Goal: Task Accomplishment & Management: Complete application form

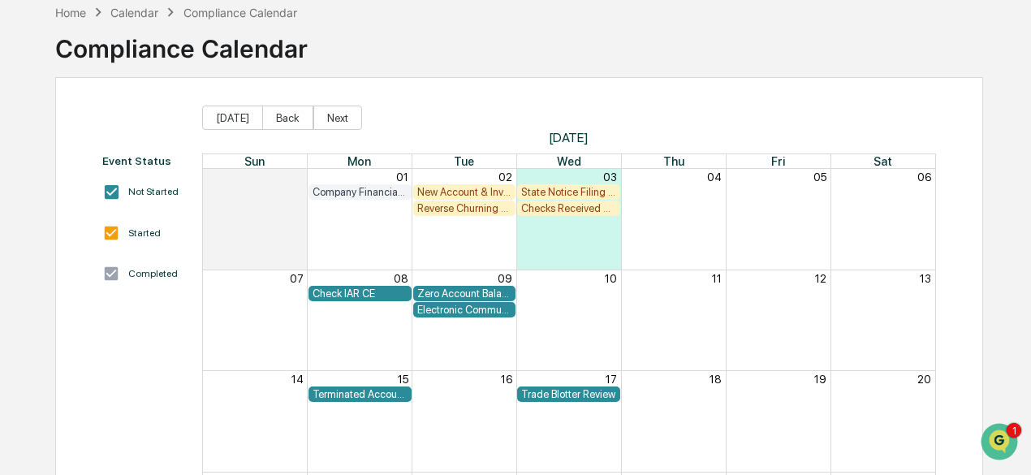
click at [455, 196] on div "New Account & Investor Profile Review" at bounding box center [464, 192] width 95 height 12
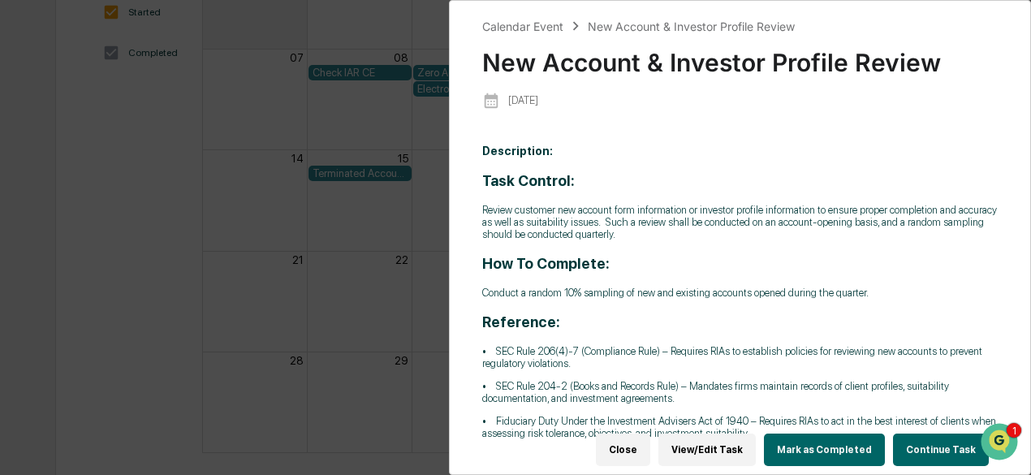
scroll to position [308, 0]
click at [939, 440] on button "Continue Task" at bounding box center [941, 449] width 96 height 32
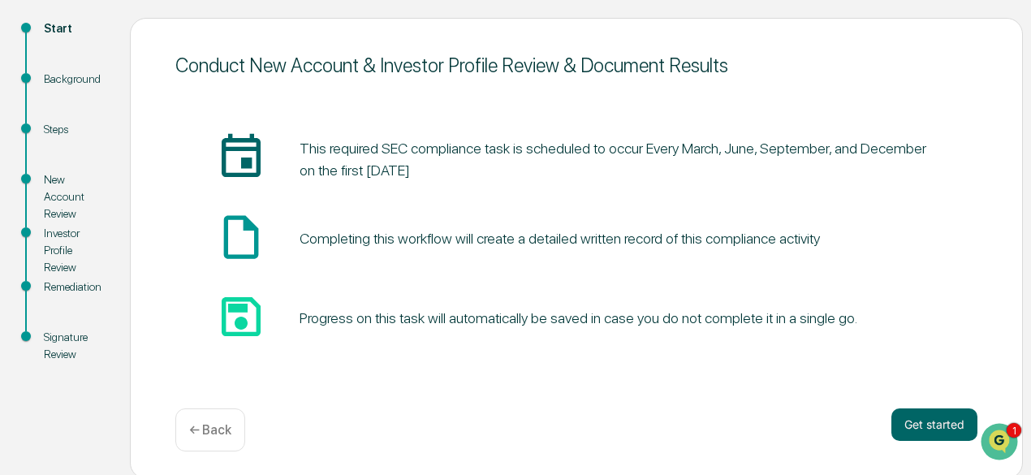
scroll to position [179, 0]
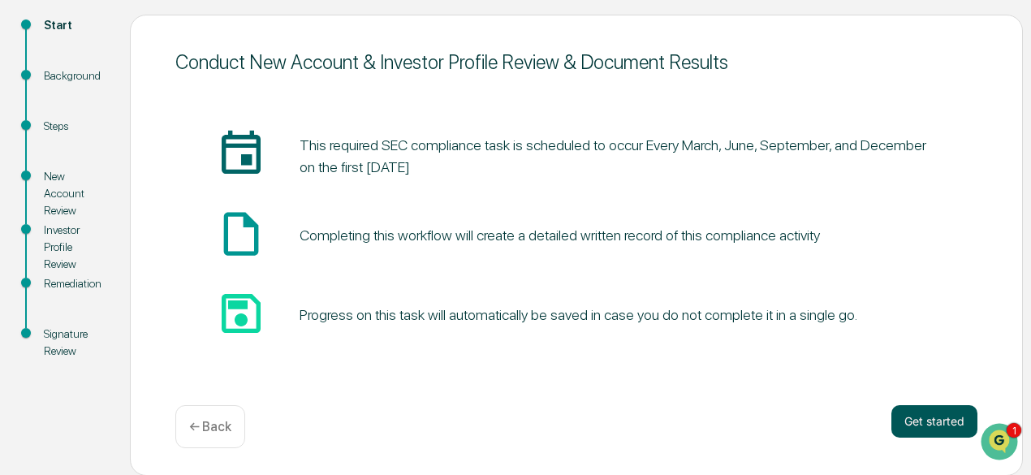
click at [932, 424] on button "Get started" at bounding box center [934, 421] width 86 height 32
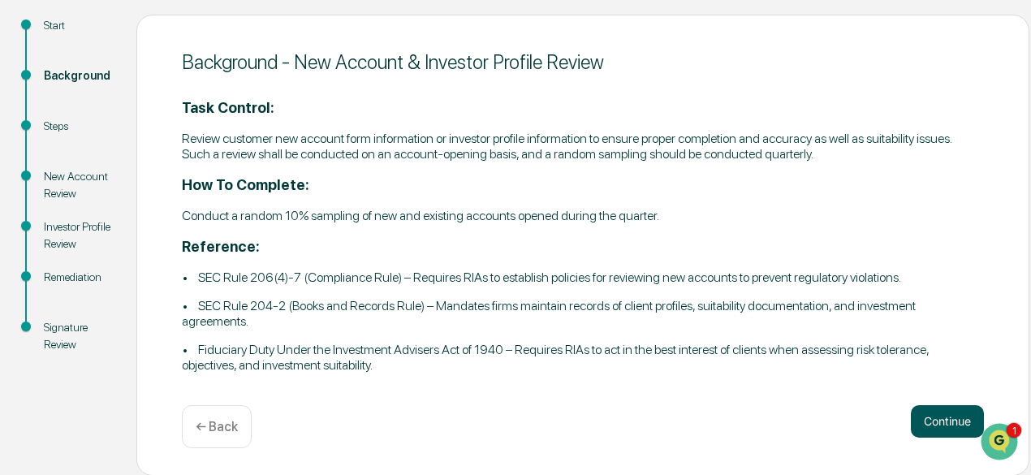
click at [938, 428] on button "Continue" at bounding box center [947, 421] width 73 height 32
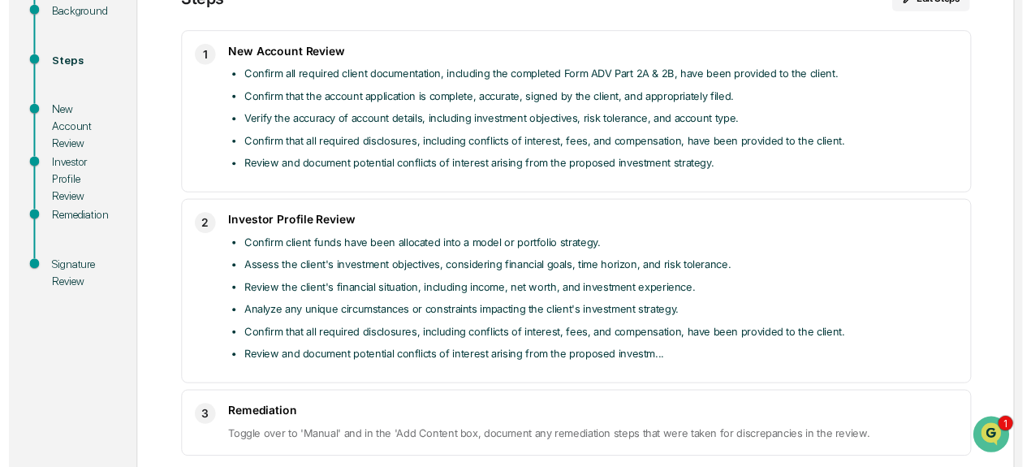
scroll to position [316, 0]
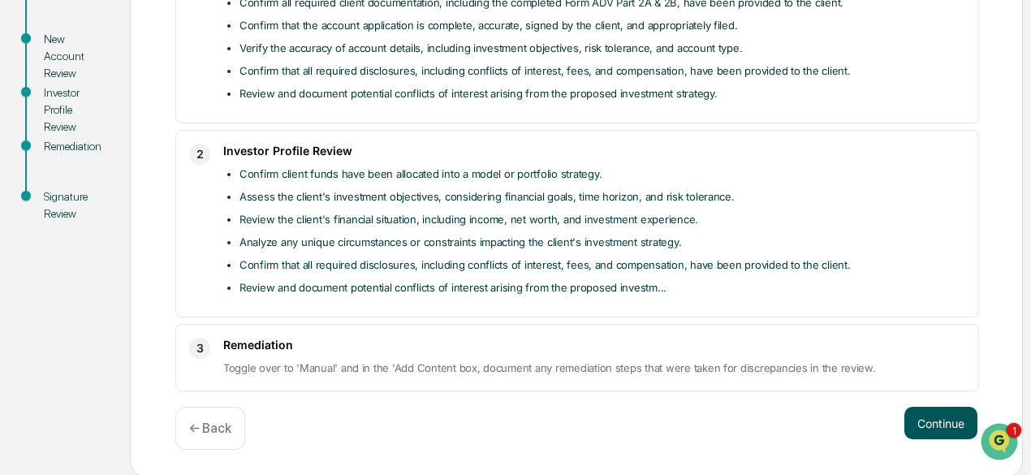
click at [939, 427] on button "Continue" at bounding box center [940, 423] width 73 height 32
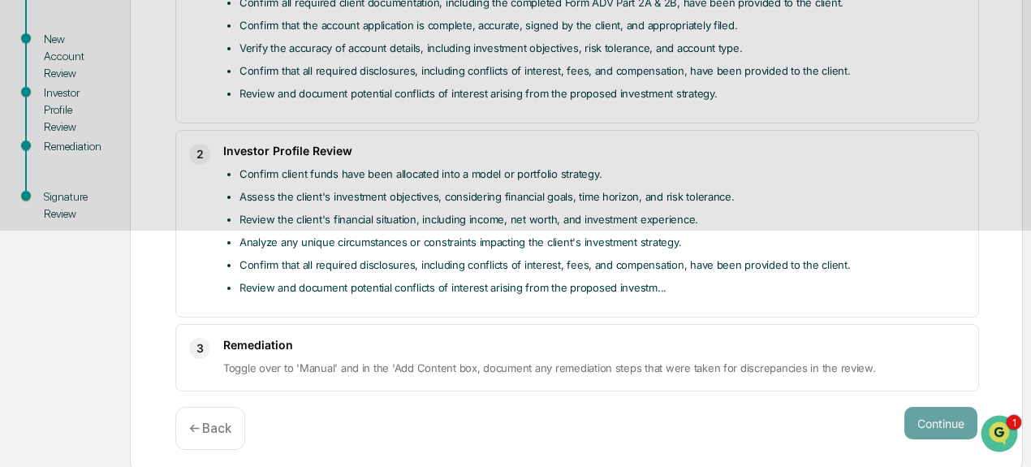
scroll to position [114, 0]
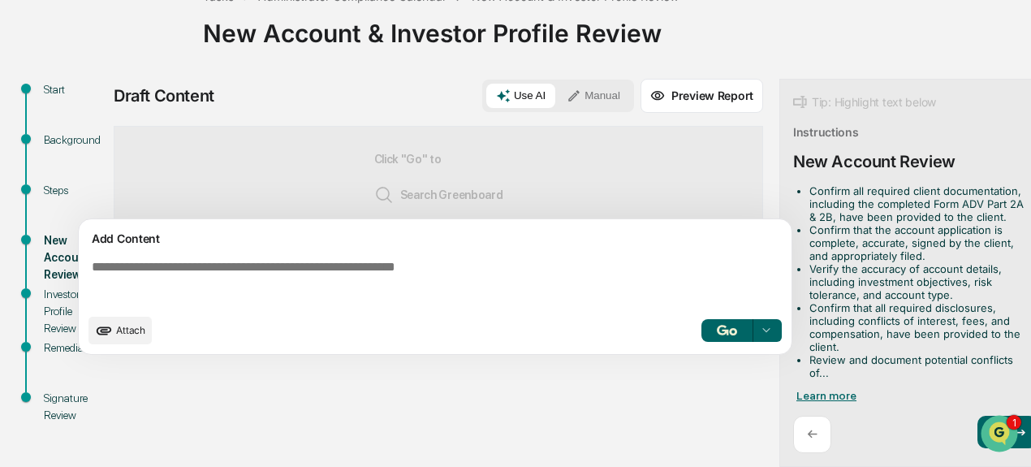
click at [836, 391] on span "Learn more" at bounding box center [826, 395] width 60 height 13
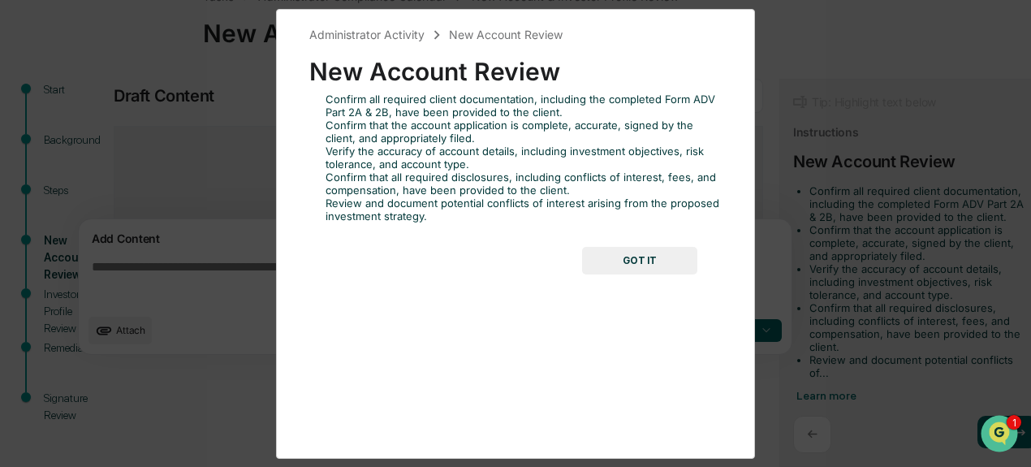
click at [659, 259] on button "GOT IT" at bounding box center [639, 261] width 115 height 28
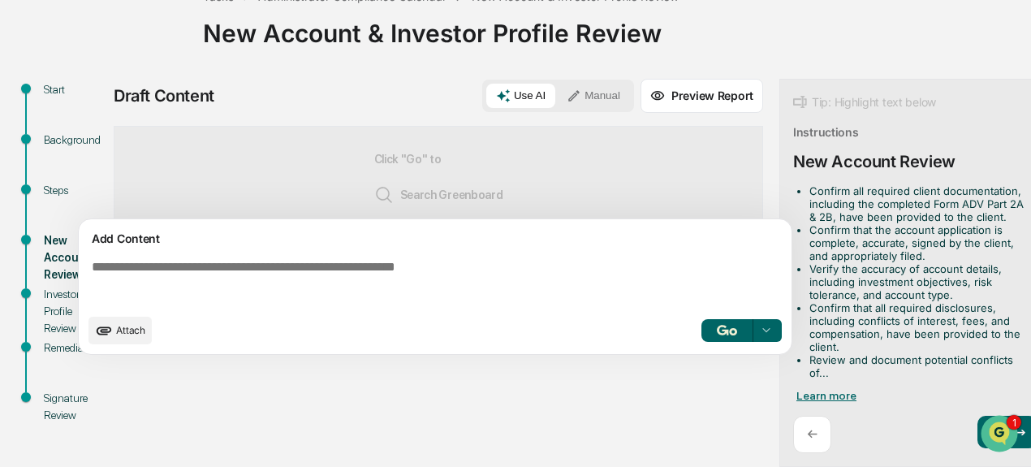
click at [831, 393] on span "Learn more" at bounding box center [826, 395] width 60 height 13
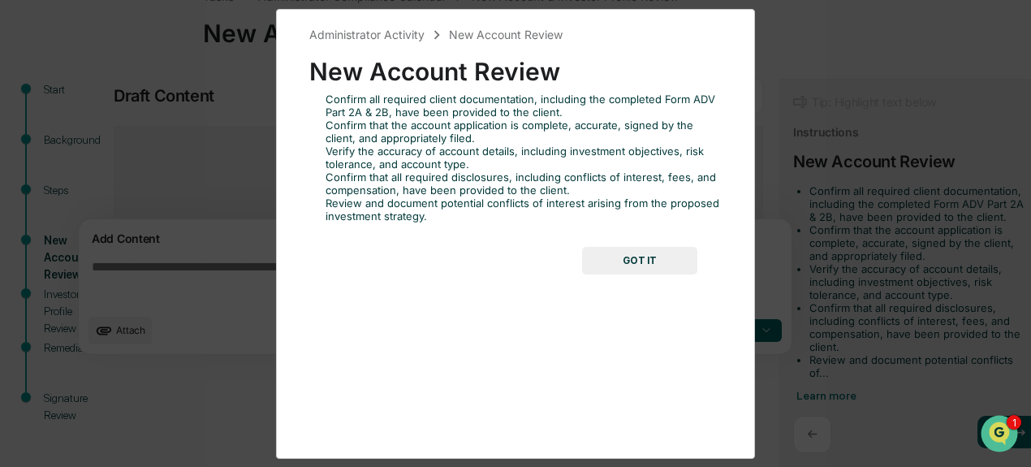
click at [658, 254] on button "GOT IT" at bounding box center [639, 261] width 115 height 28
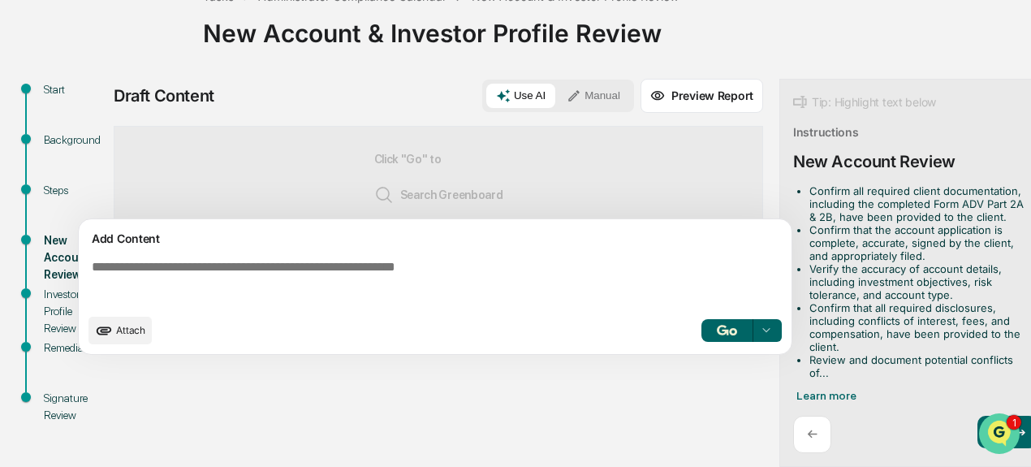
click at [988, 422] on img "Open customer support" at bounding box center [999, 433] width 41 height 32
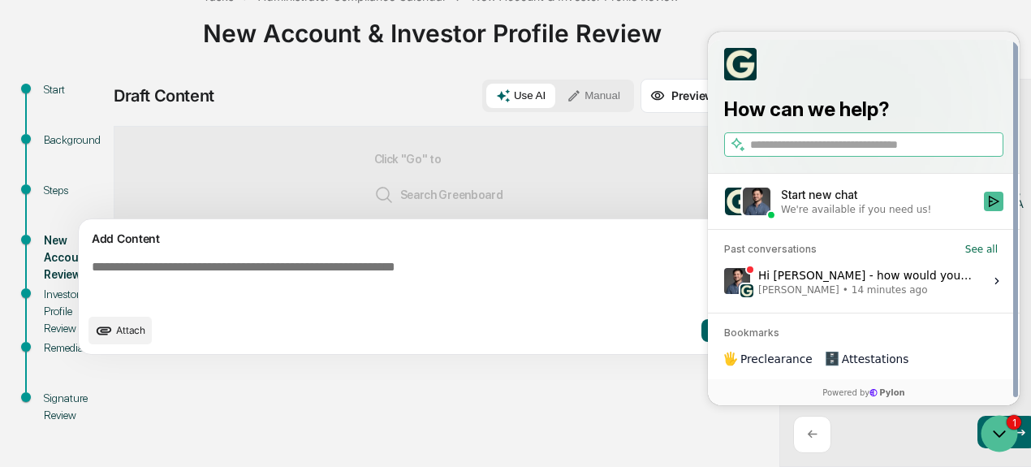
click at [855, 282] on div "Hi [PERSON_NAME] - how would you like to restrict access? Apologies for the del…" at bounding box center [866, 280] width 216 height 31
click at [724, 282] on button "View issue" at bounding box center [723, 281] width 1 height 1
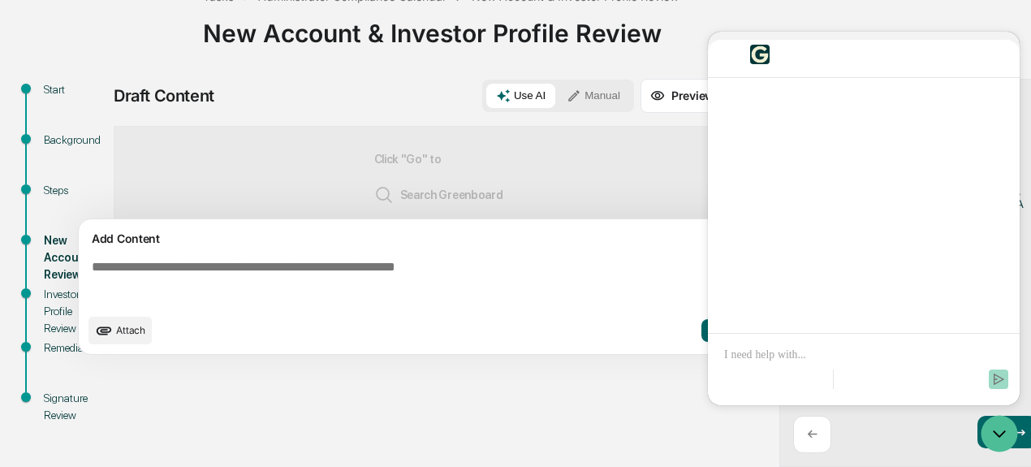
scroll to position [17, 0]
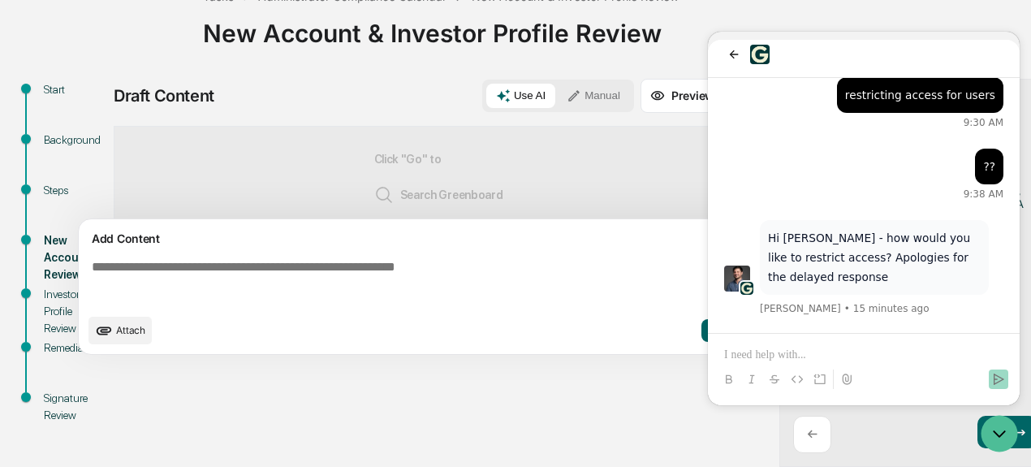
click at [746, 360] on p at bounding box center [863, 355] width 279 height 16
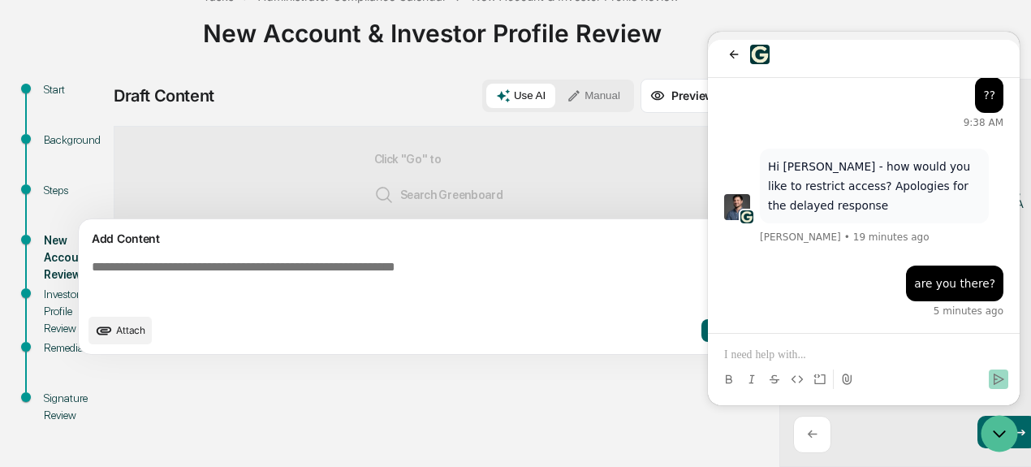
scroll to position [186, 0]
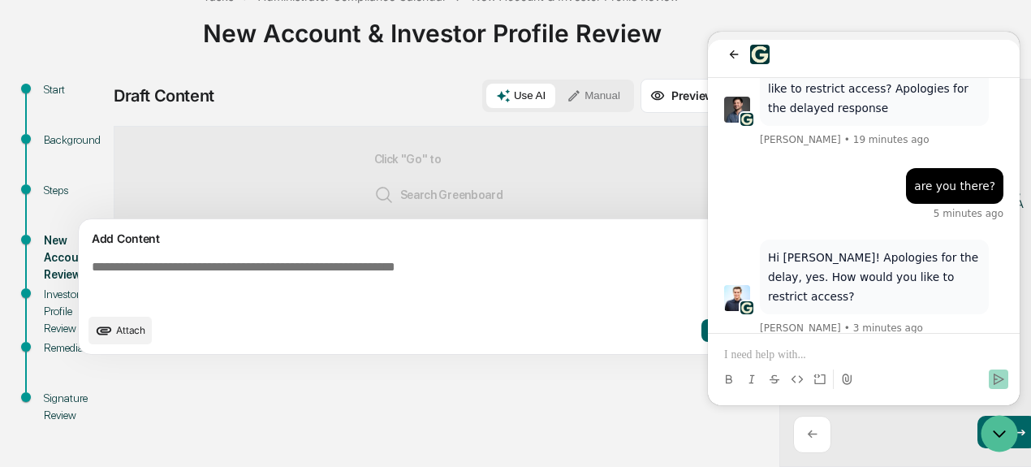
click at [777, 357] on p at bounding box center [863, 355] width 279 height 16
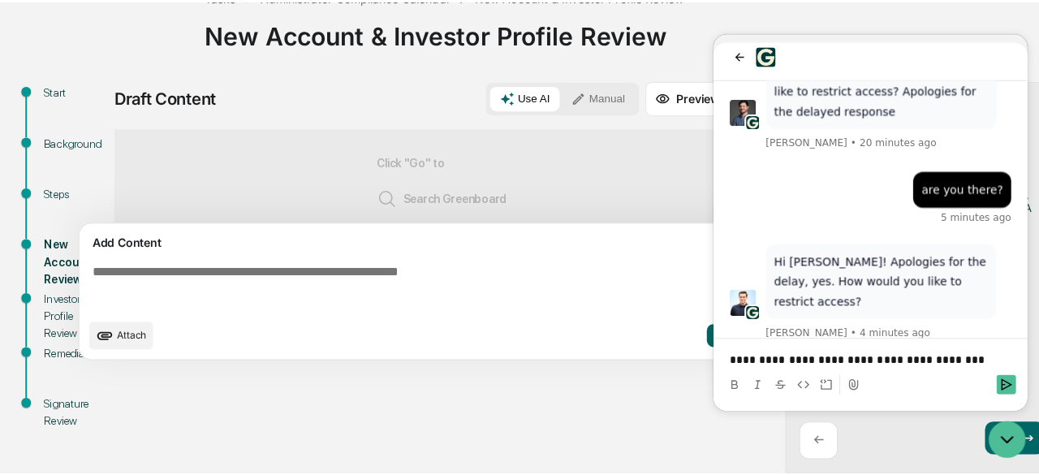
scroll to position [0, 0]
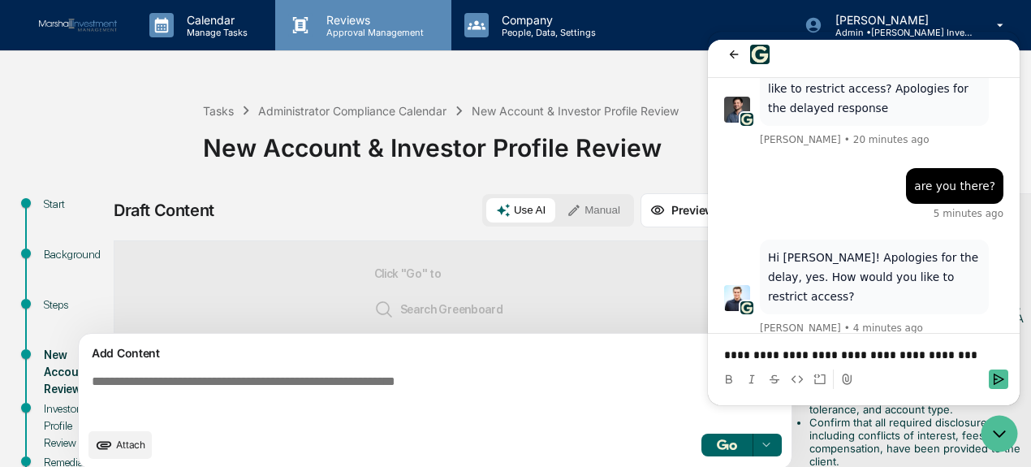
click at [347, 28] on p "Approval Management" at bounding box center [372, 32] width 118 height 11
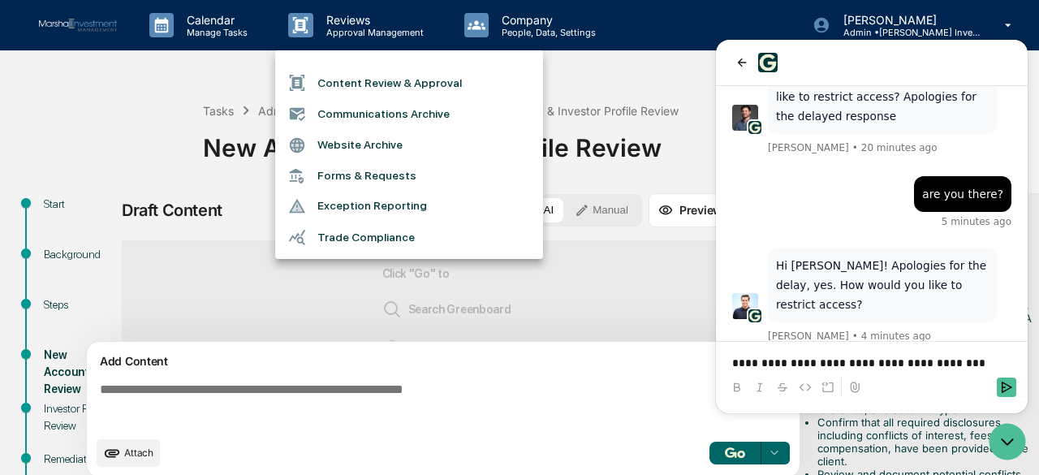
click at [964, 364] on p "**********" at bounding box center [871, 363] width 279 height 16
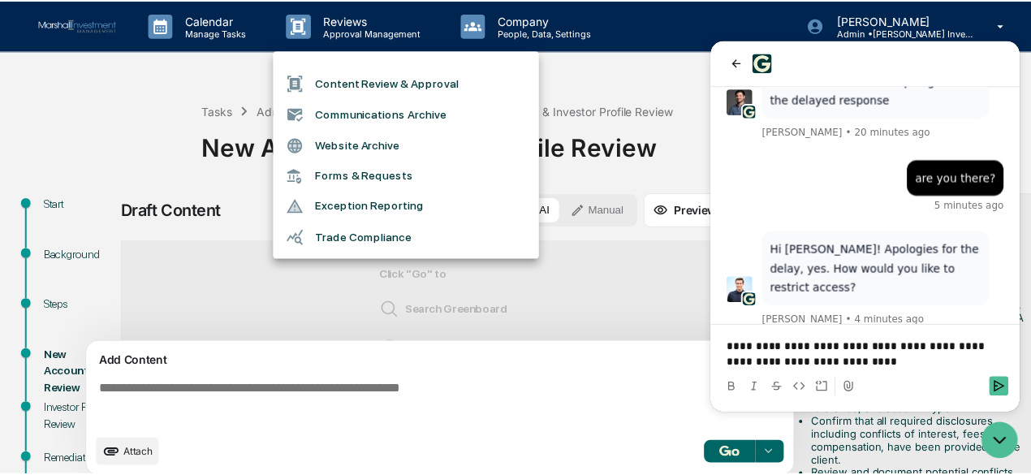
scroll to position [296, 0]
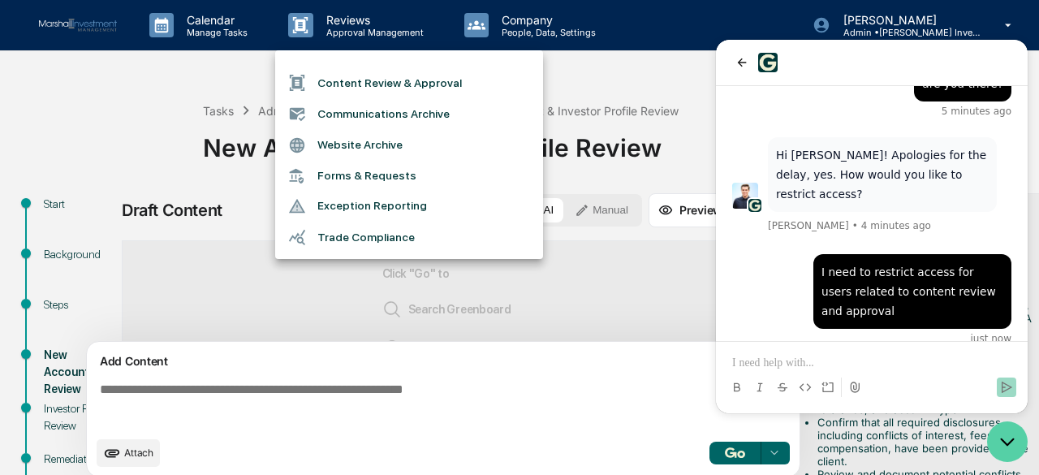
click at [1001, 441] on icon "Open customer support" at bounding box center [1007, 441] width 41 height 41
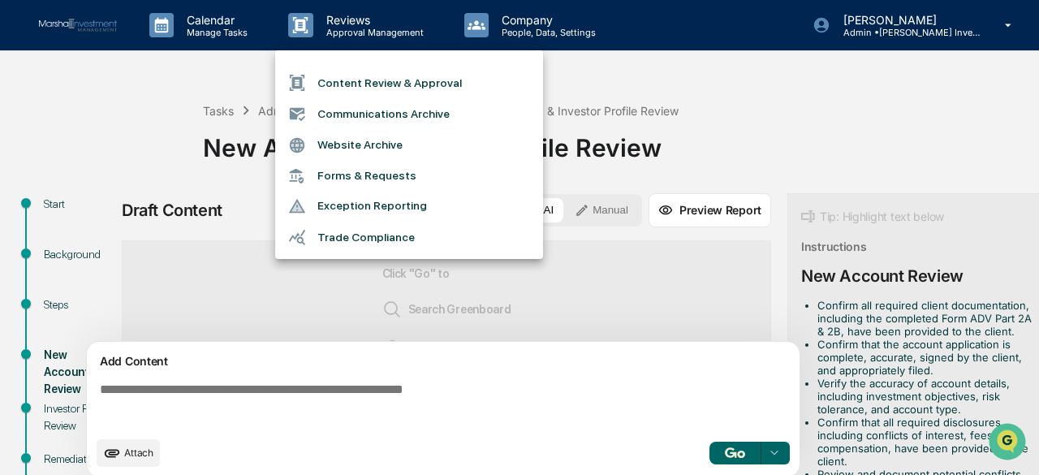
click at [677, 267] on div at bounding box center [519, 237] width 1039 height 475
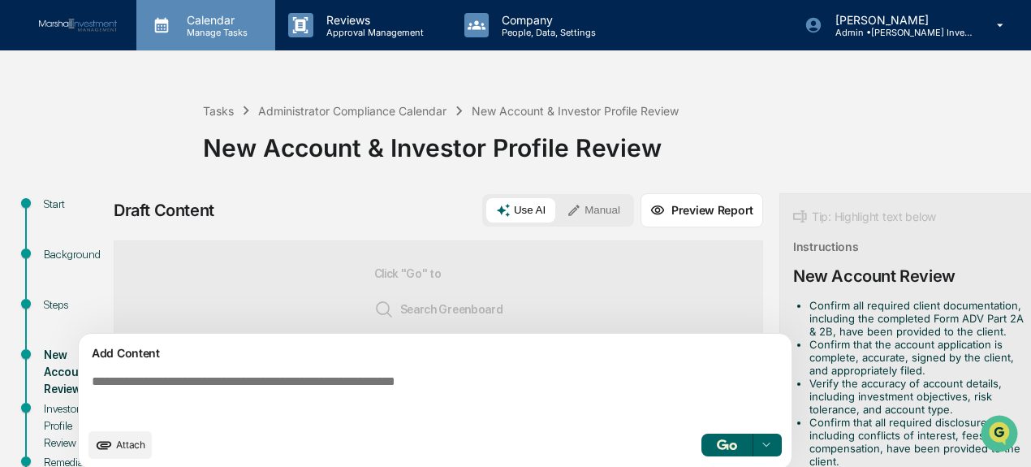
click at [198, 23] on p "Calendar" at bounding box center [215, 20] width 82 height 14
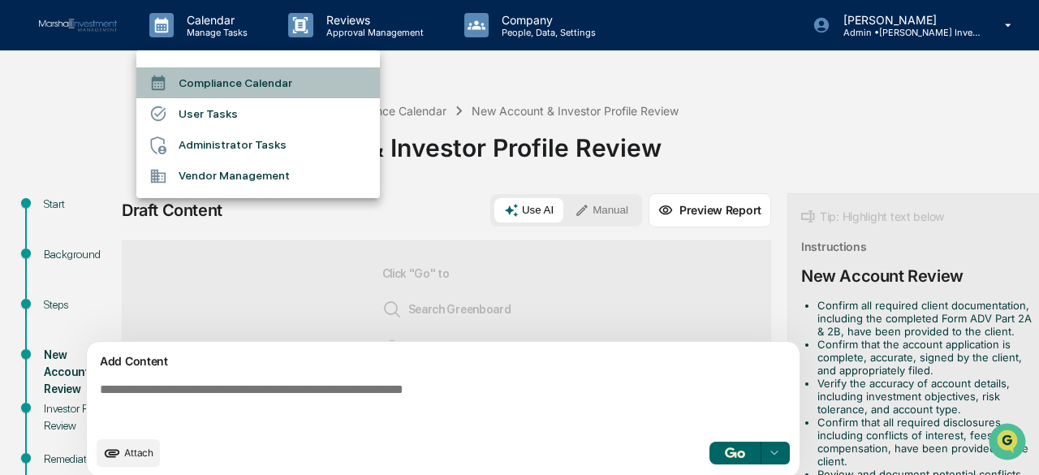
click at [251, 82] on li "Compliance Calendar" at bounding box center [257, 82] width 243 height 31
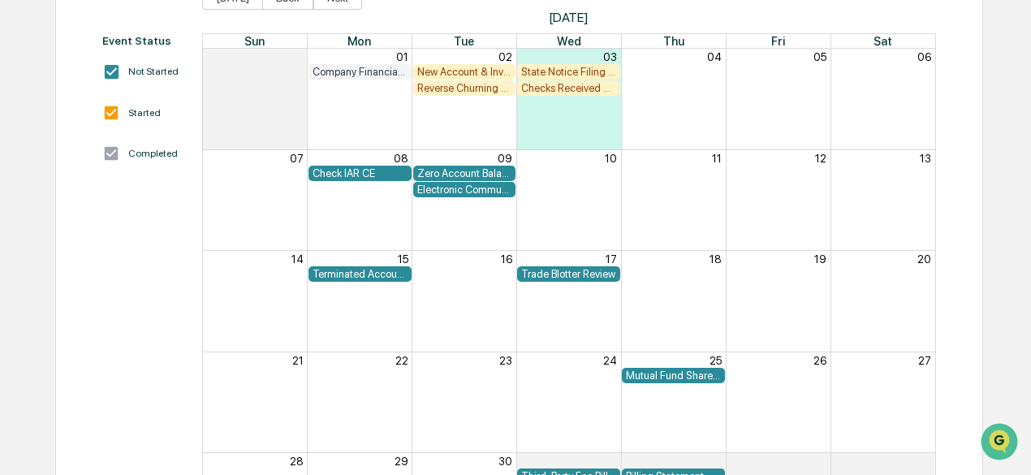
scroll to position [226, 0]
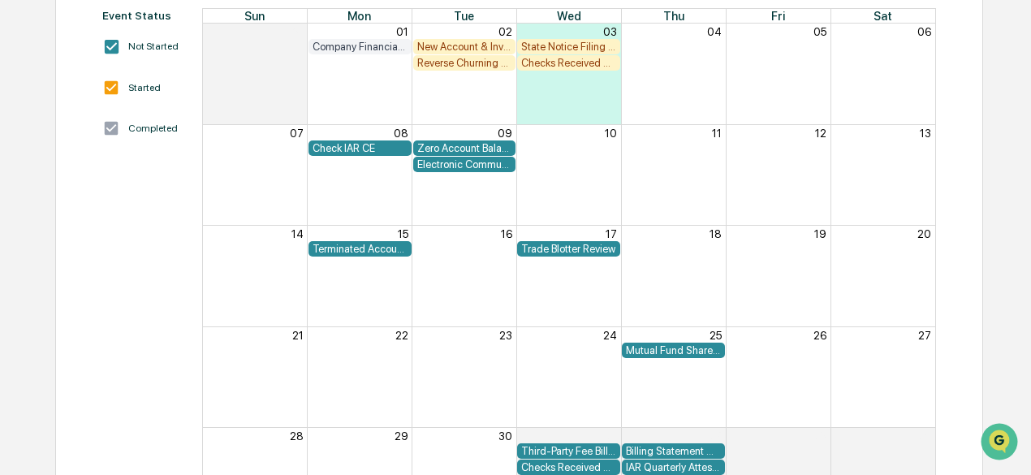
click at [455, 143] on div "Zero Account Balance Review" at bounding box center [464, 148] width 95 height 12
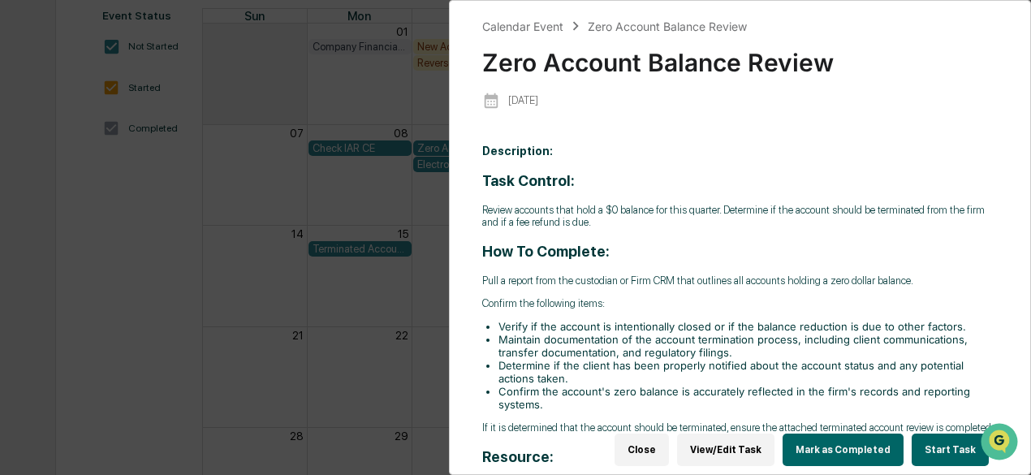
drag, startPoint x: 325, startPoint y: 314, endPoint x: 358, endPoint y: 314, distance: 32.5
click at [326, 314] on div "Calendar Event Zero Account Balance Review Zero Account Balance Review [DATE] D…" at bounding box center [515, 237] width 1031 height 475
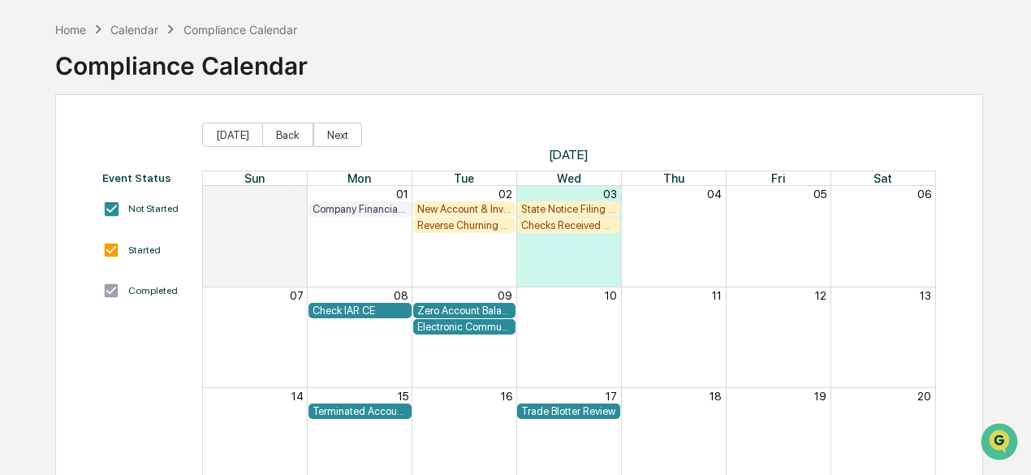
scroll to position [394, 0]
click at [71, 23] on div "Home" at bounding box center [70, 30] width 31 height 14
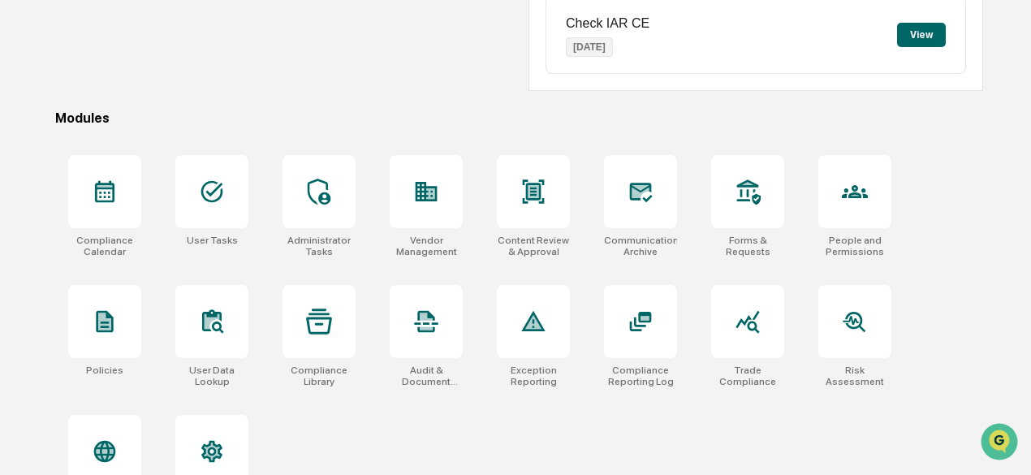
scroll to position [647, 0]
